Goal: Information Seeking & Learning: Learn about a topic

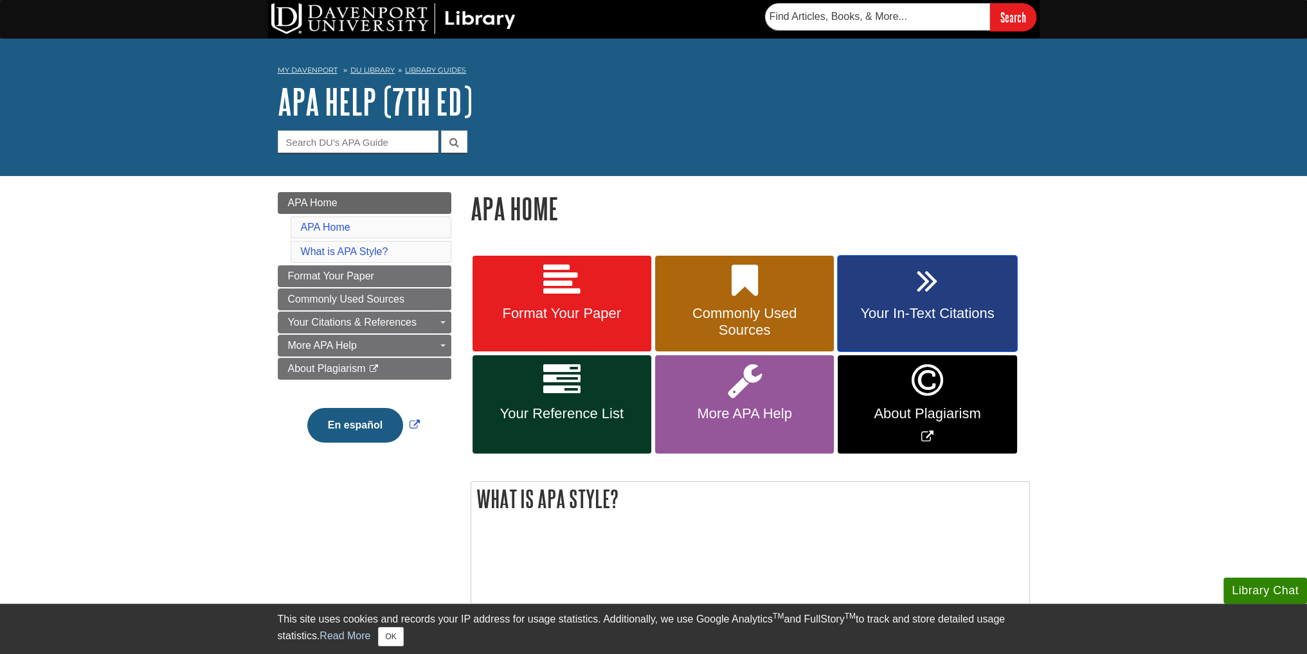
click at [915, 304] on link "Your In-Text Citations" at bounding box center [927, 304] width 179 height 96
click at [591, 278] on link "Format Your Paper" at bounding box center [561, 304] width 179 height 96
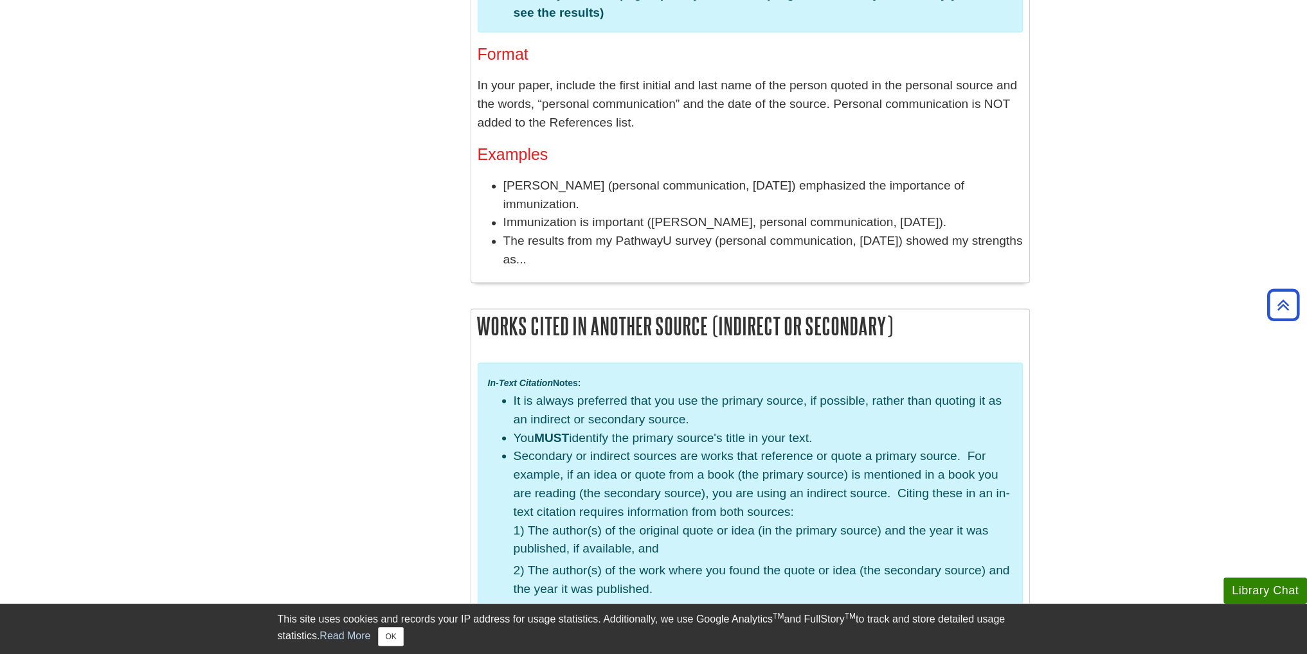
scroll to position [2893, 0]
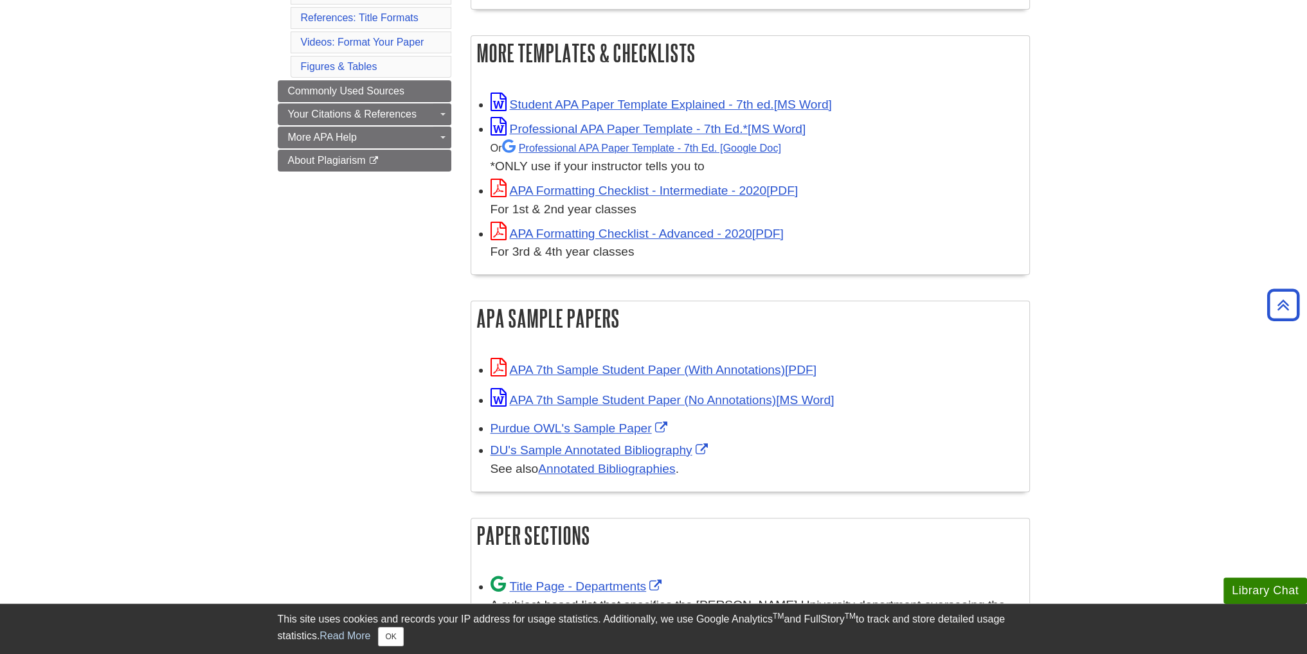
scroll to position [386, 0]
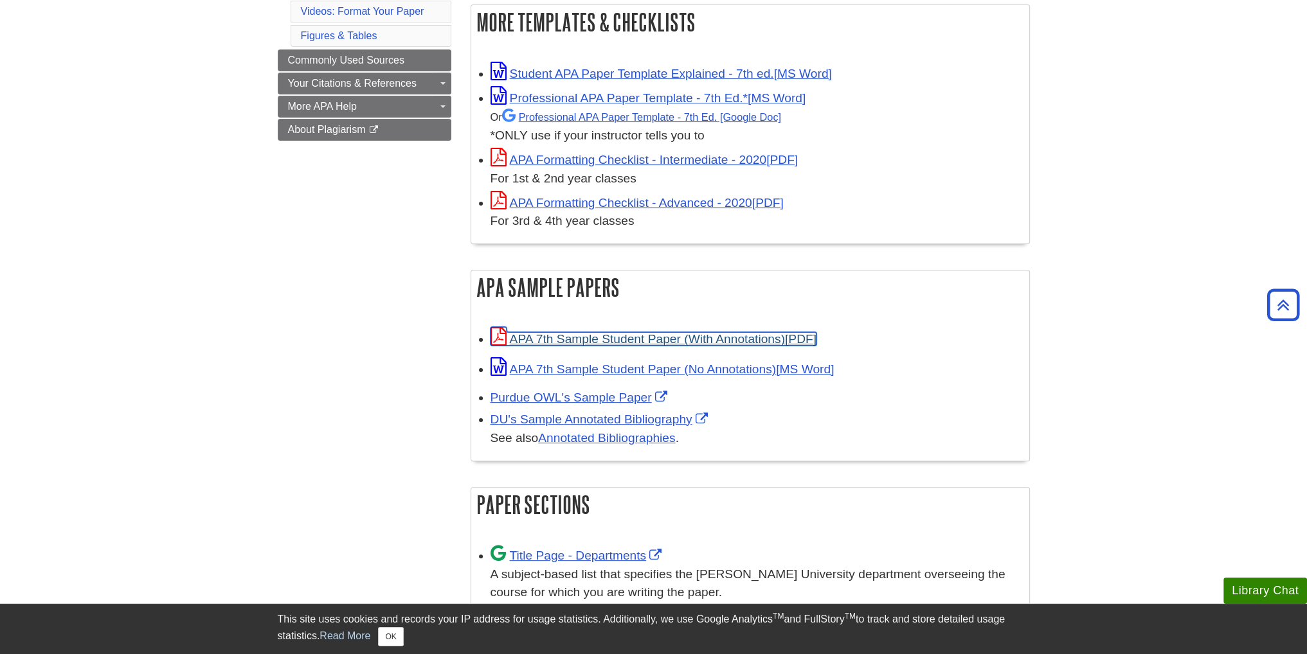
click at [647, 339] on link "APA 7th Sample Student Paper (With Annotations)" at bounding box center [653, 338] width 326 height 13
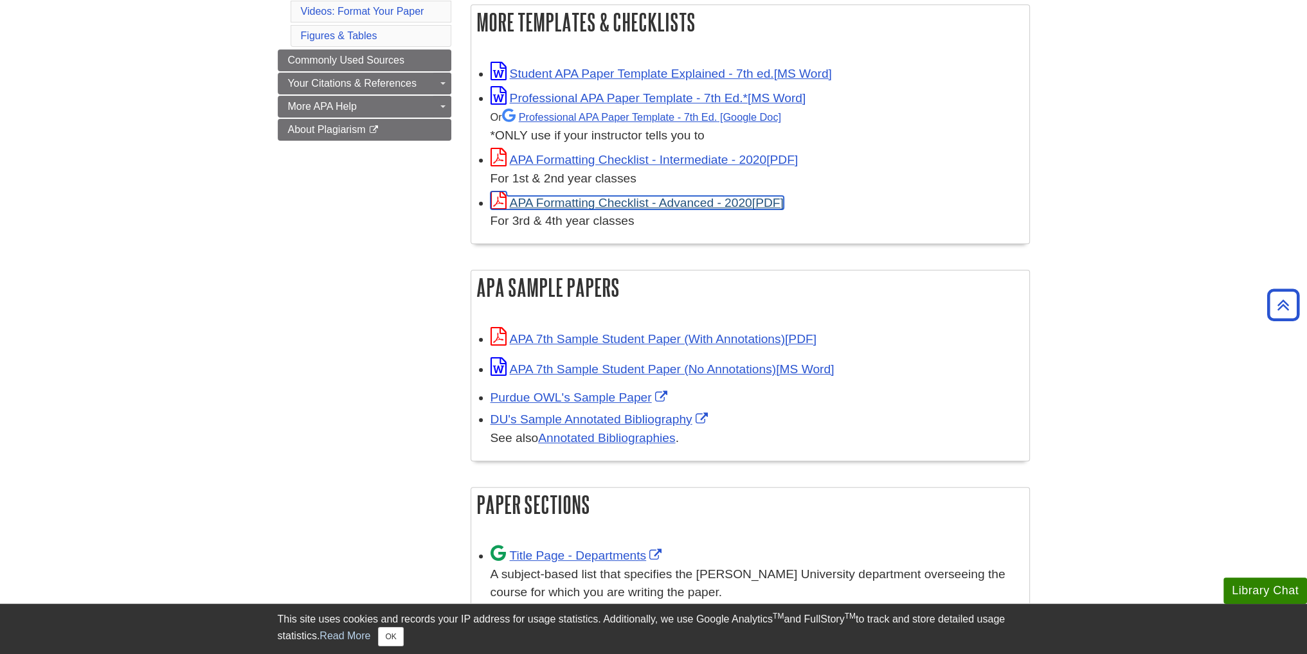
click at [561, 204] on link "APA Formatting Checklist - Advanced - 2020" at bounding box center [636, 202] width 293 height 13
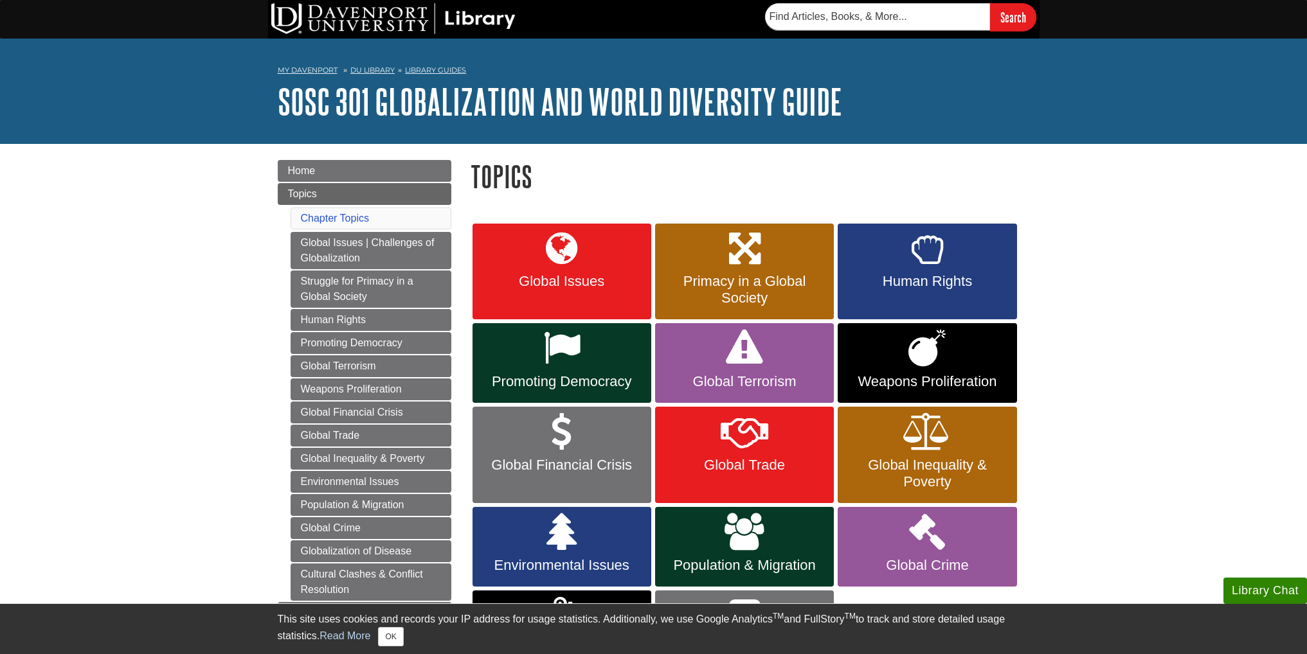
scroll to position [129, 0]
